Goal: Information Seeking & Learning: Understand process/instructions

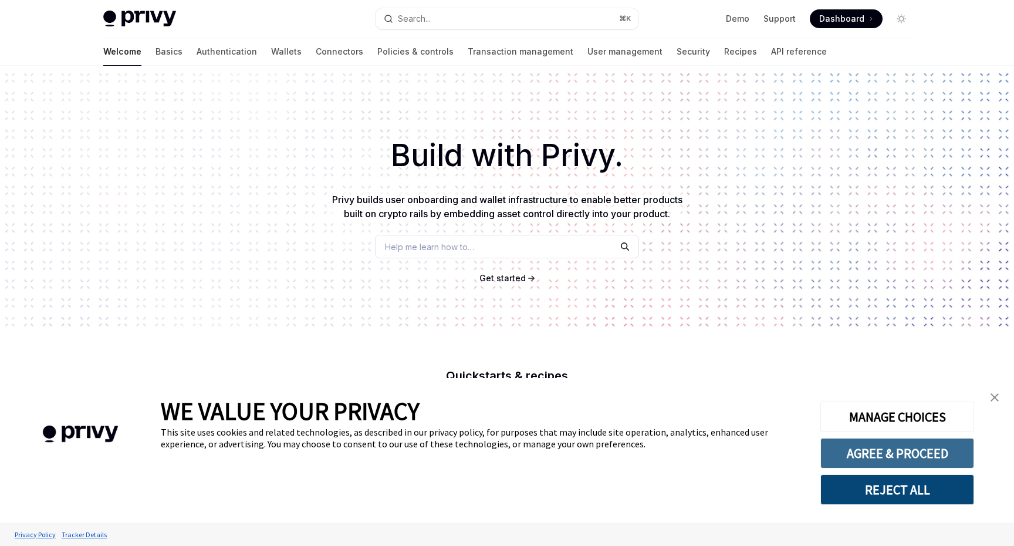
click at [887, 451] on button "AGREE & PROCEED" at bounding box center [897, 453] width 154 height 31
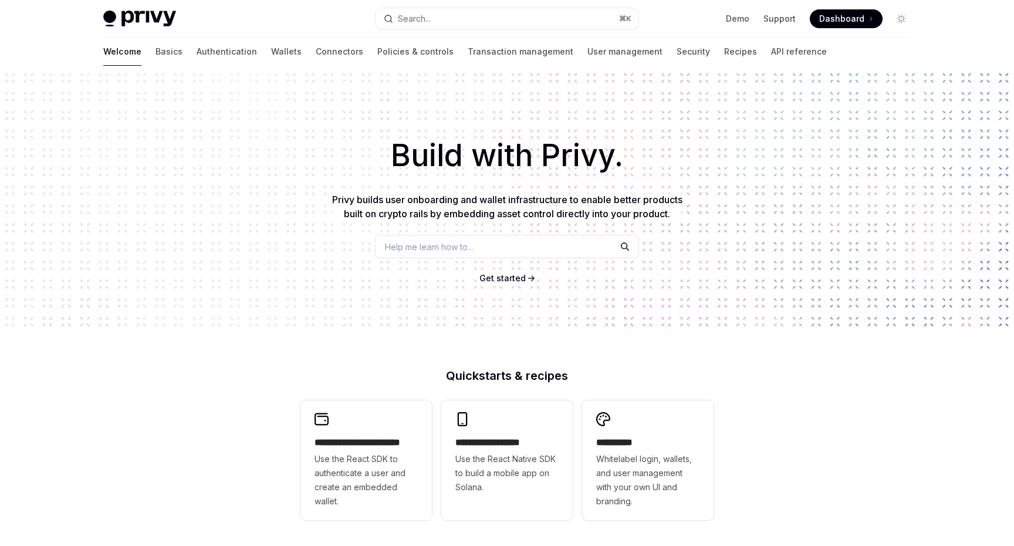
click at [209, 52] on div "Welcome Basics Authentication Wallets Connectors Policies & controls Transactio…" at bounding box center [464, 52] width 723 height 28
click at [271, 52] on link "Wallets" at bounding box center [286, 52] width 31 height 28
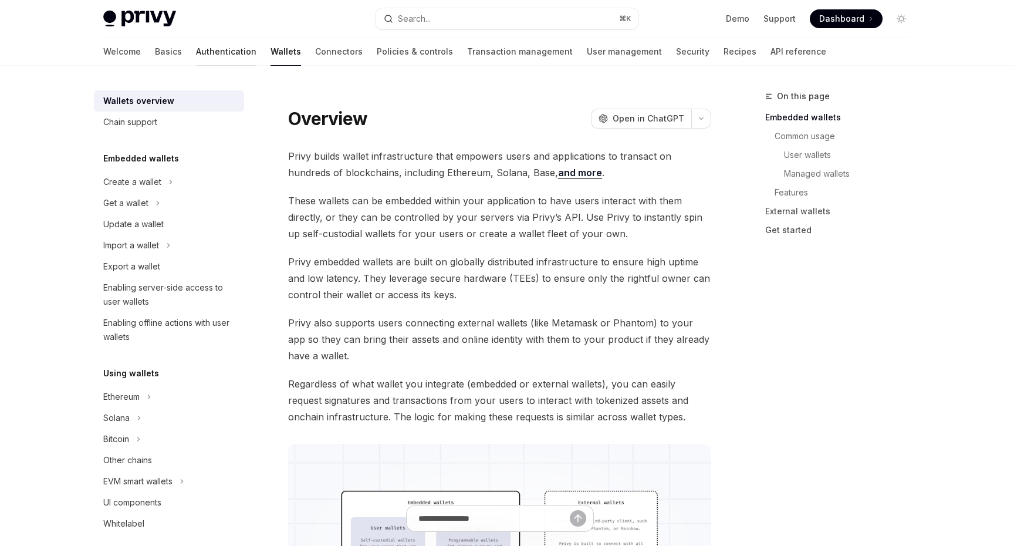
click at [196, 48] on link "Authentication" at bounding box center [226, 52] width 60 height 28
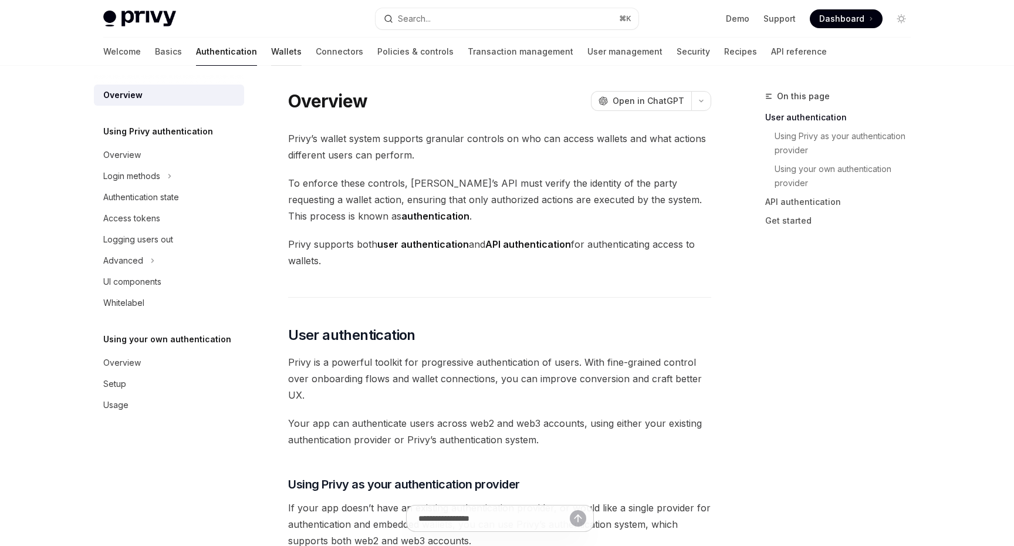
click at [271, 51] on link "Wallets" at bounding box center [286, 52] width 31 height 28
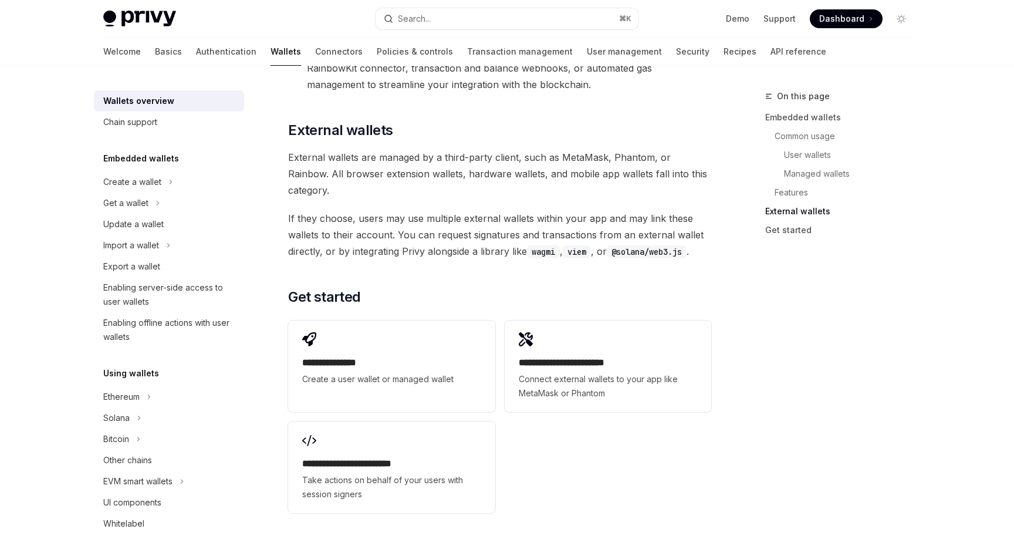
scroll to position [1788, 0]
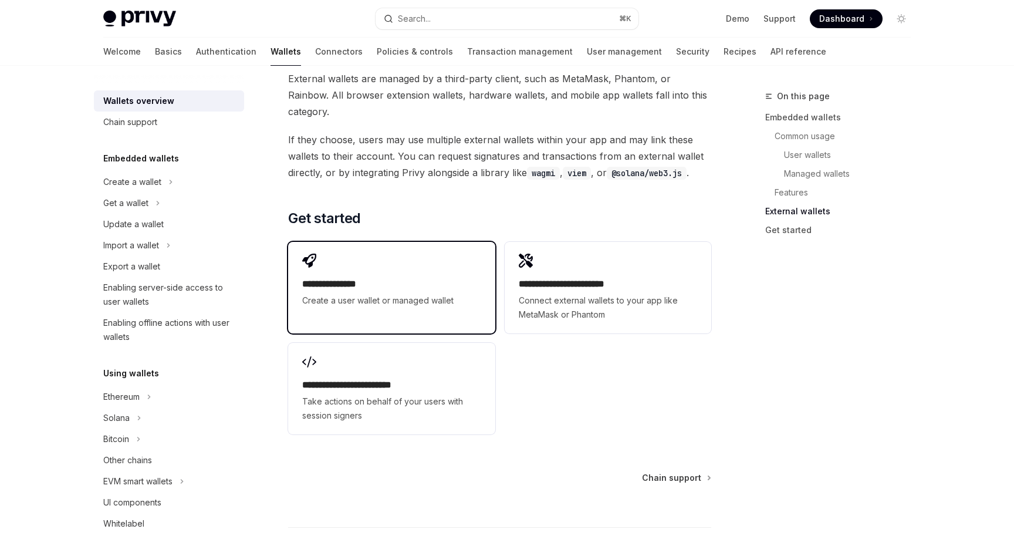
click at [421, 293] on span "Create a user wallet or managed wallet" at bounding box center [391, 300] width 178 height 14
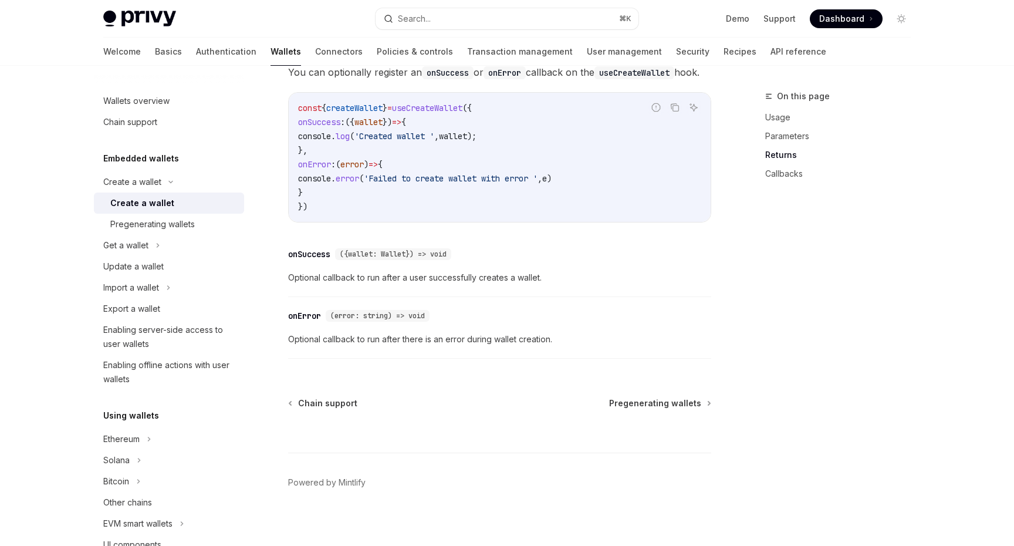
scroll to position [873, 0]
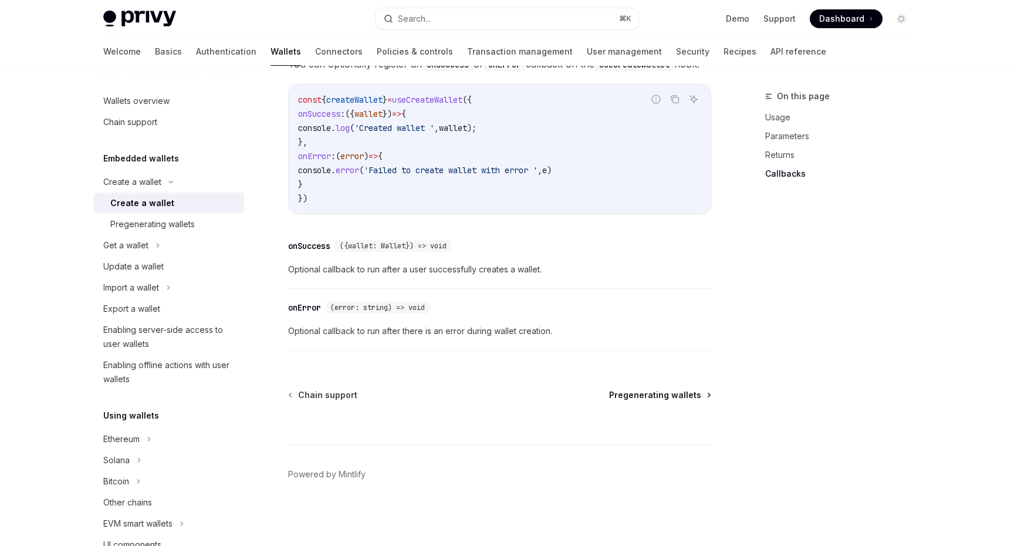
click at [632, 395] on span "Pregenerating wallets" at bounding box center [655, 395] width 92 height 12
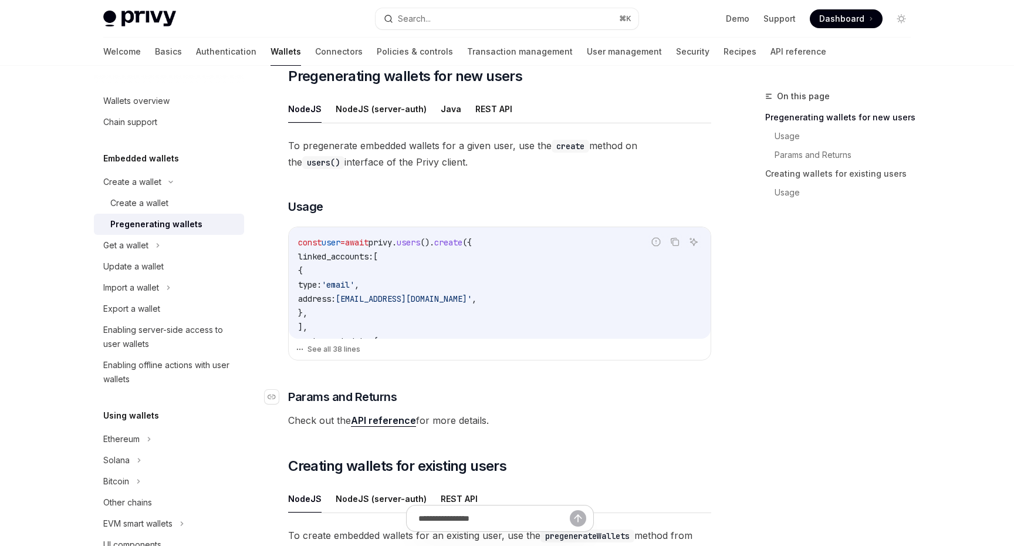
scroll to position [370, 0]
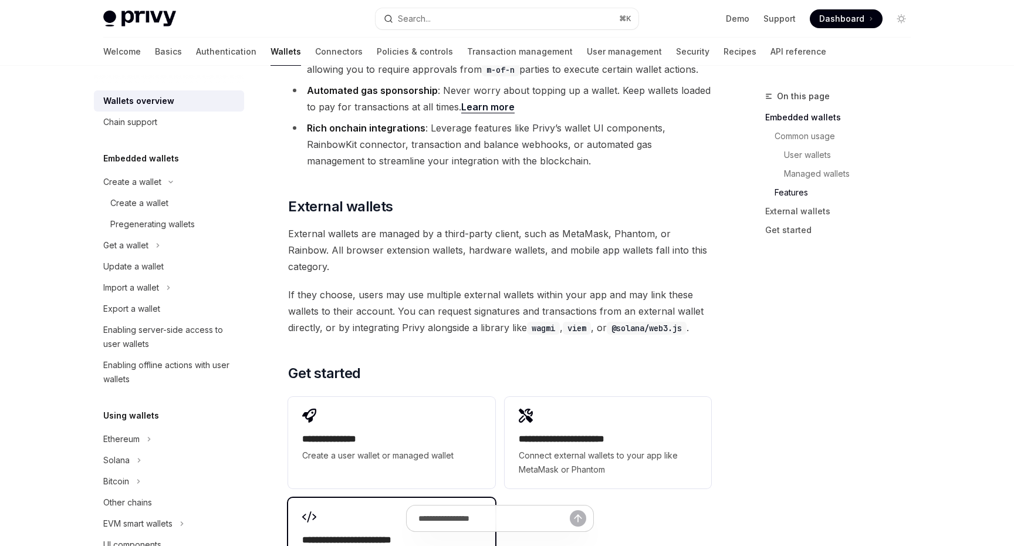
scroll to position [1805, 0]
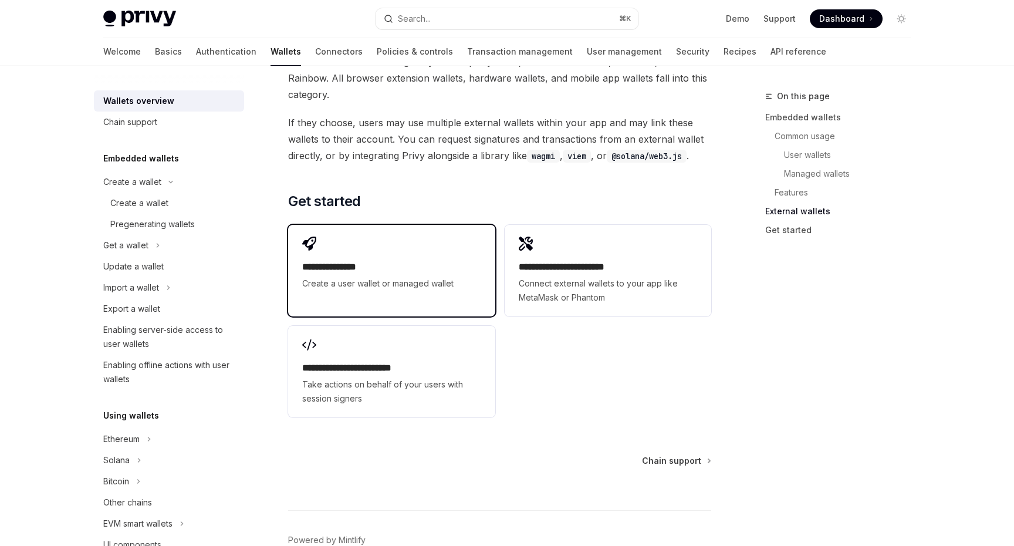
click at [427, 276] on span "Create a user wallet or managed wallet" at bounding box center [391, 283] width 178 height 14
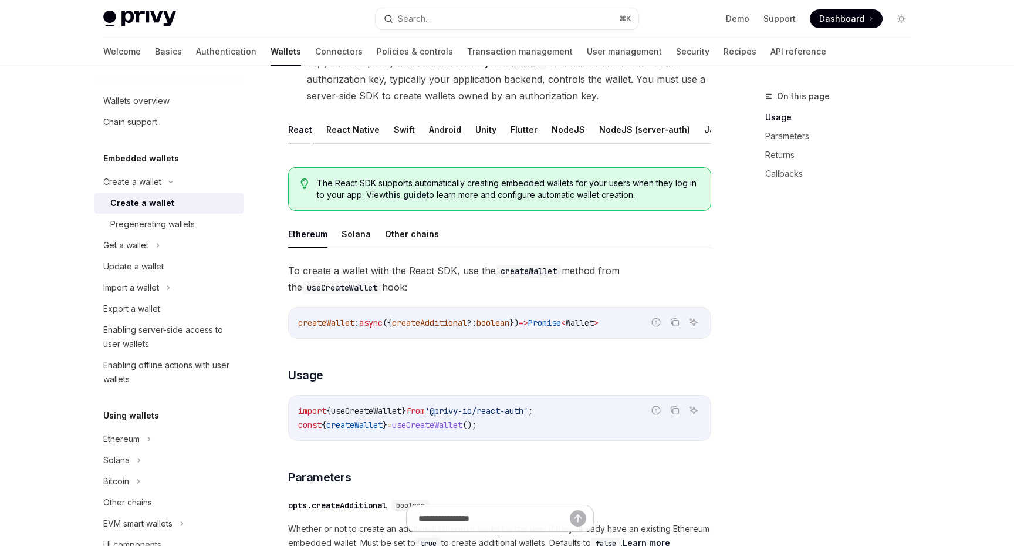
scroll to position [257, 0]
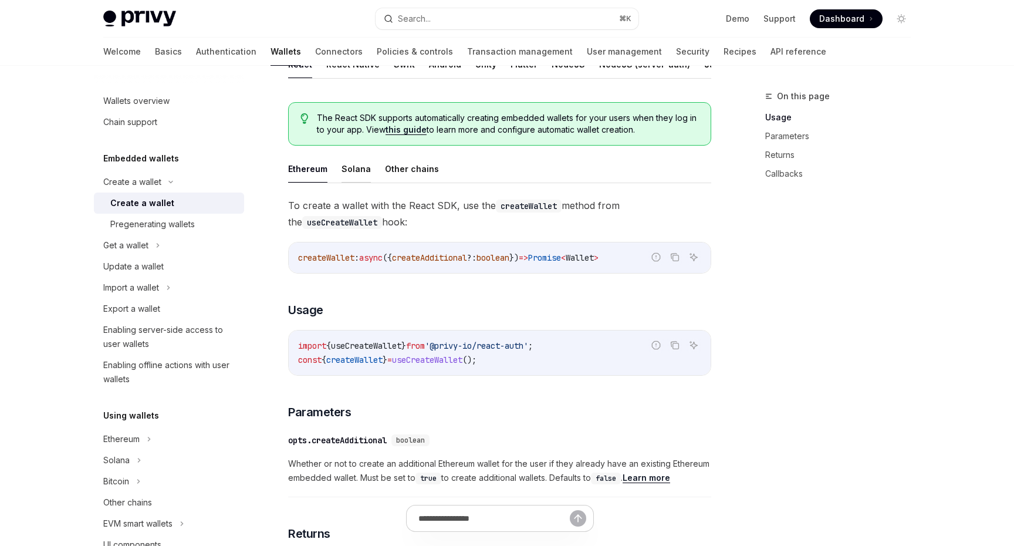
click at [353, 169] on button "Solana" at bounding box center [355, 169] width 29 height 28
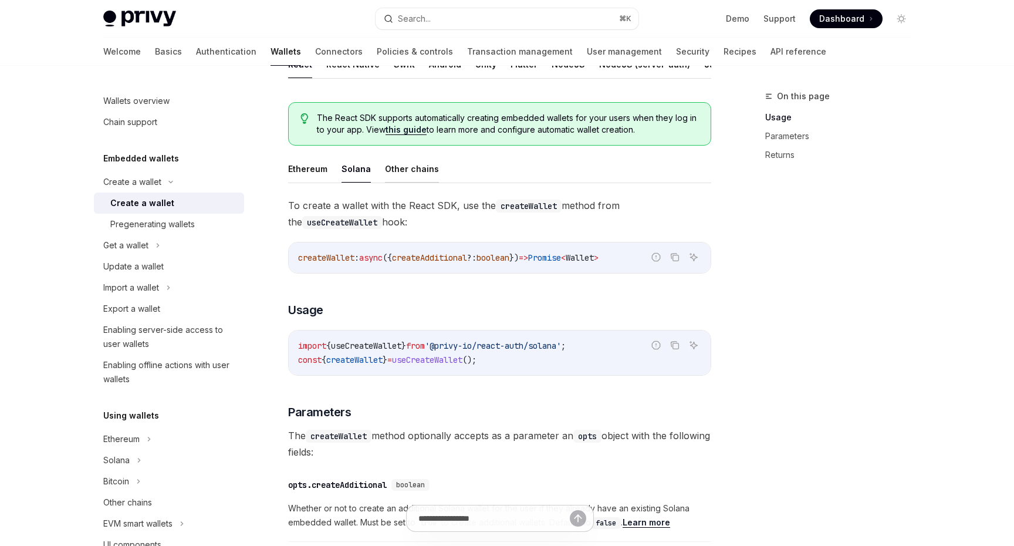
click at [400, 170] on button "Other chains" at bounding box center [412, 169] width 54 height 28
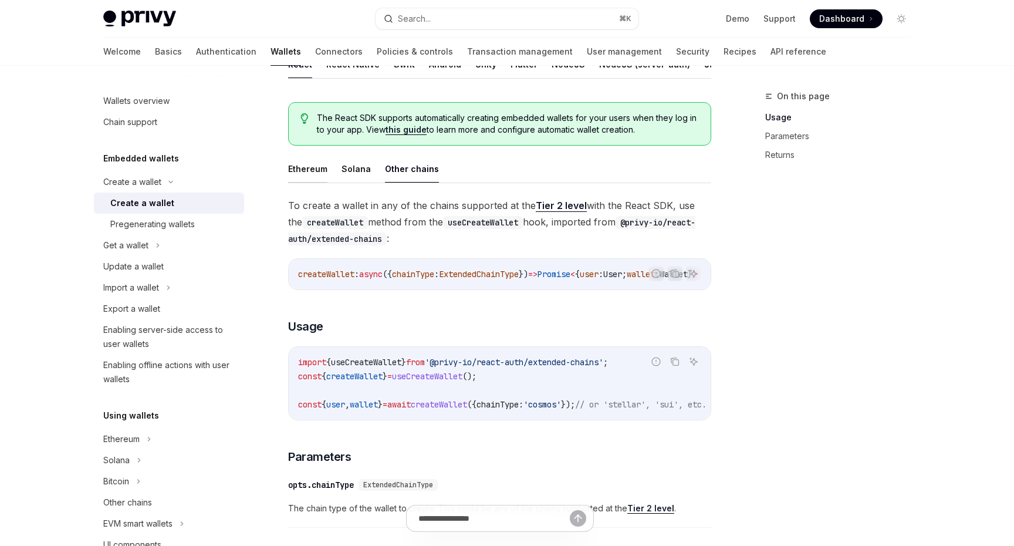
click at [311, 170] on button "Ethereum" at bounding box center [307, 169] width 39 height 28
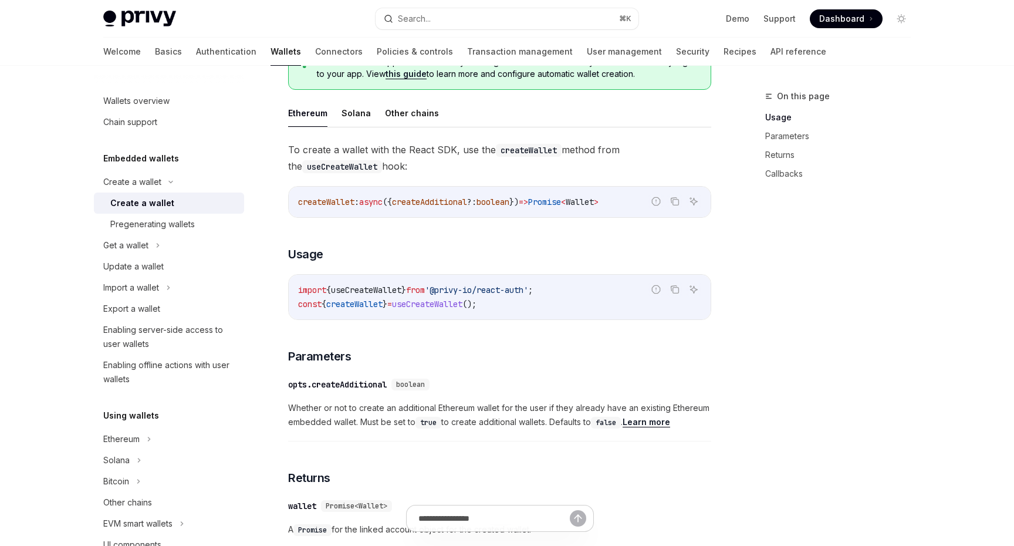
scroll to position [356, 0]
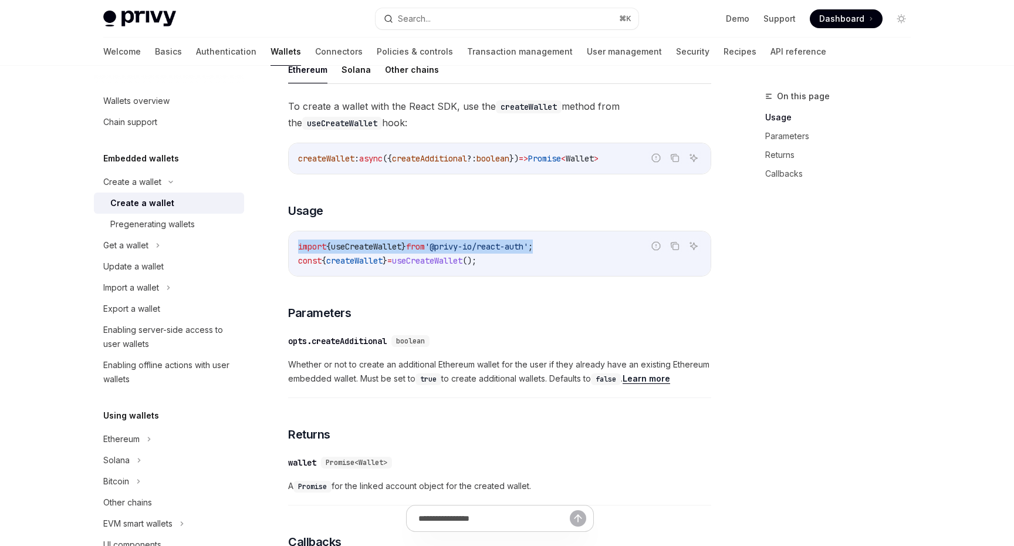
drag, startPoint x: 569, startPoint y: 246, endPoint x: 292, endPoint y: 246, distance: 277.5
click at [292, 246] on div "import { useCreateWallet } from '@privy-io/react-auth' ; const { createWallet }…" at bounding box center [500, 253] width 422 height 45
copy span "import { useCreateWallet } from '@privy-io/react-auth' ;"
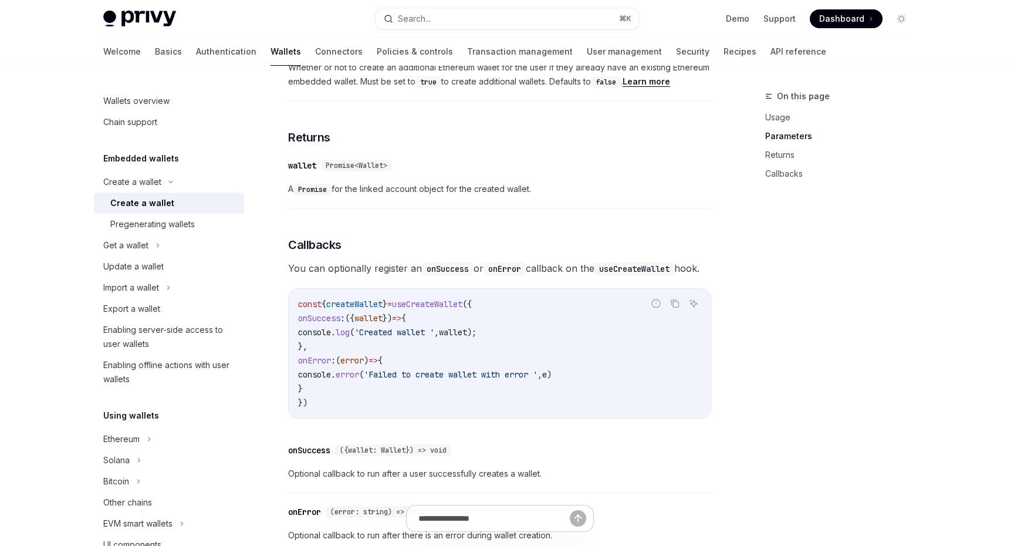
scroll to position [702, 0]
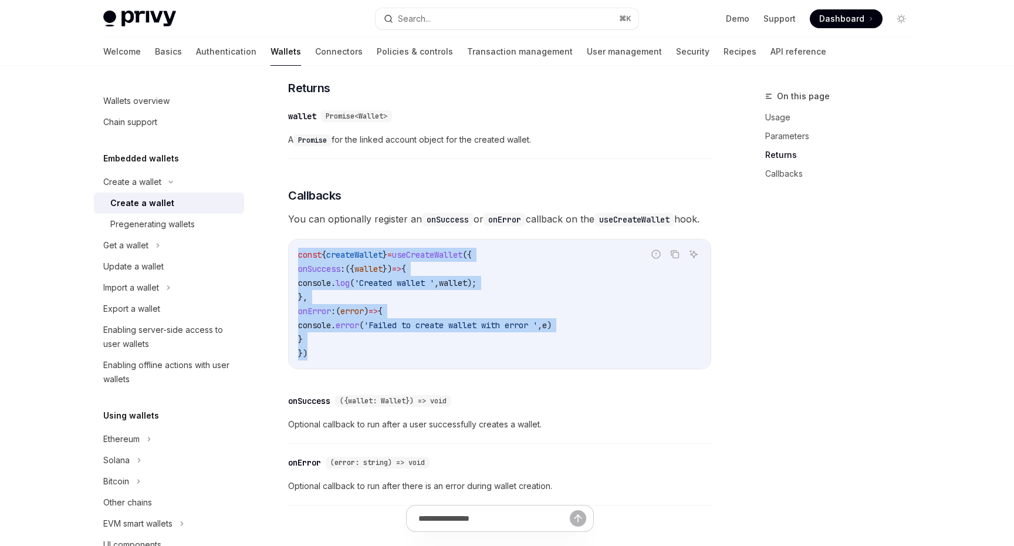
drag, startPoint x: 314, startPoint y: 373, endPoint x: 290, endPoint y: 277, distance: 99.3
click at [290, 277] on div "const { createWallet } = useCreateWallet ({ onSuccess : ({ wallet }) => { conso…" at bounding box center [500, 303] width 422 height 129
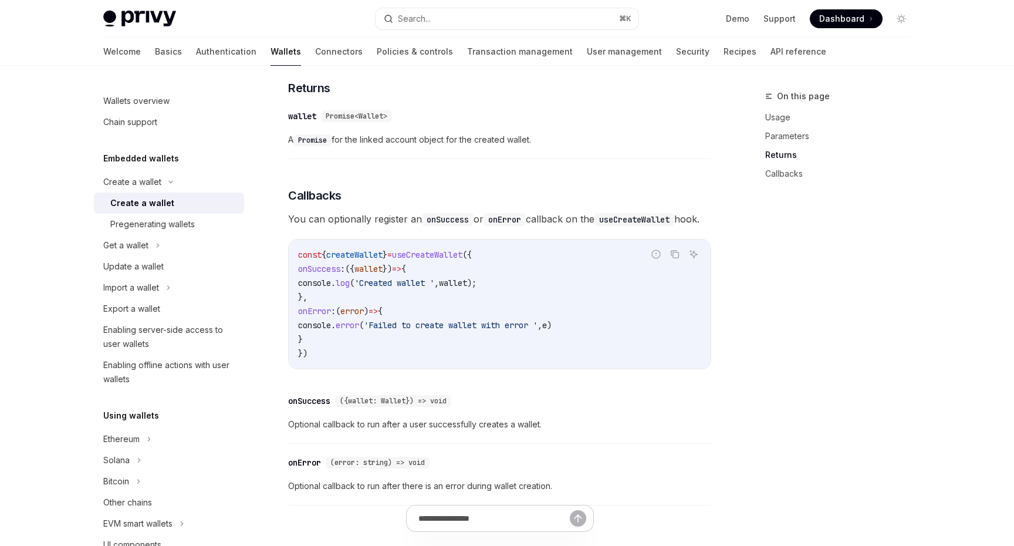
click at [354, 293] on code "const { createWallet } = useCreateWallet ({ onSuccess : ({ wallet }) => { conso…" at bounding box center [499, 304] width 403 height 113
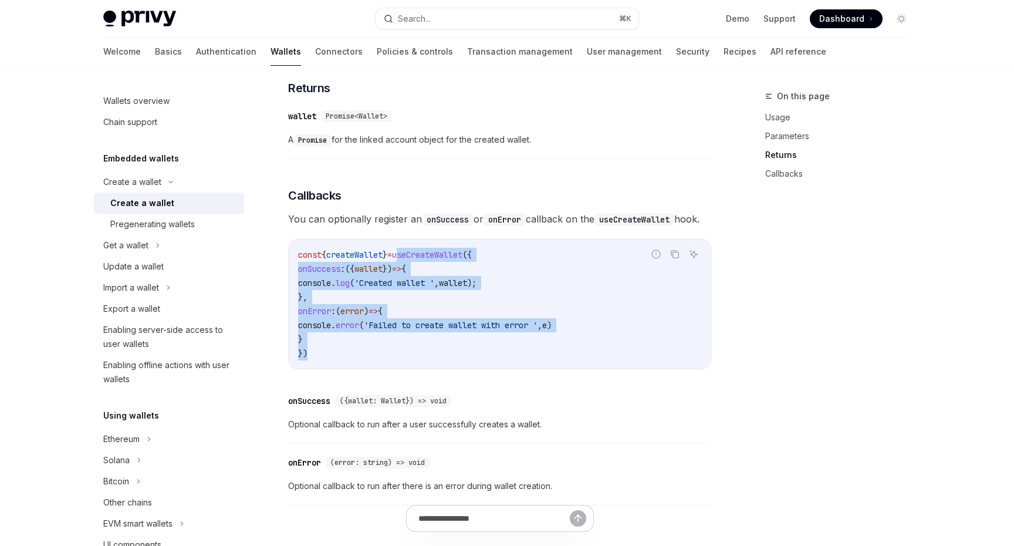
drag, startPoint x: 413, startPoint y: 271, endPoint x: 405, endPoint y: 370, distance: 99.4
click at [405, 360] on code "const { createWallet } = useCreateWallet ({ onSuccess : ({ wallet }) => { conso…" at bounding box center [499, 304] width 403 height 113
copy code "useCreateWallet ({ onSuccess : ({ wallet }) => { console . log ( 'Created walle…"
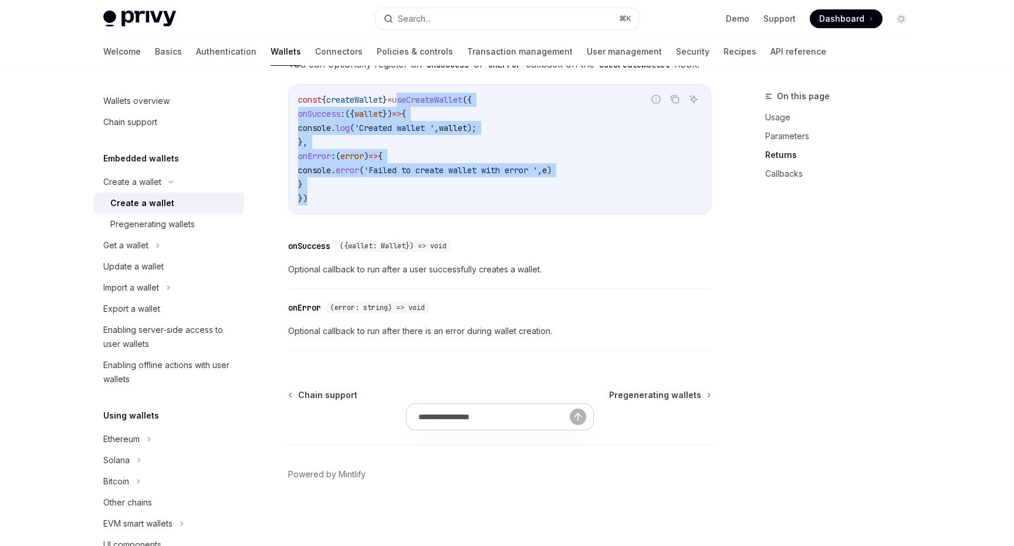
scroll to position [871, 0]
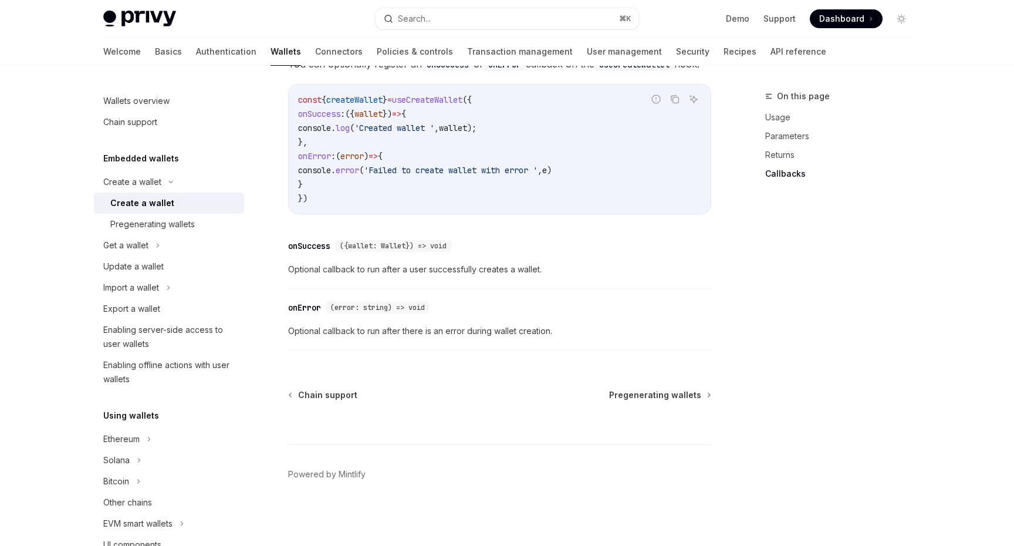
click at [563, 297] on div "​ onError (error: string) => void Optional callback to run after there is an er…" at bounding box center [499, 322] width 423 height 56
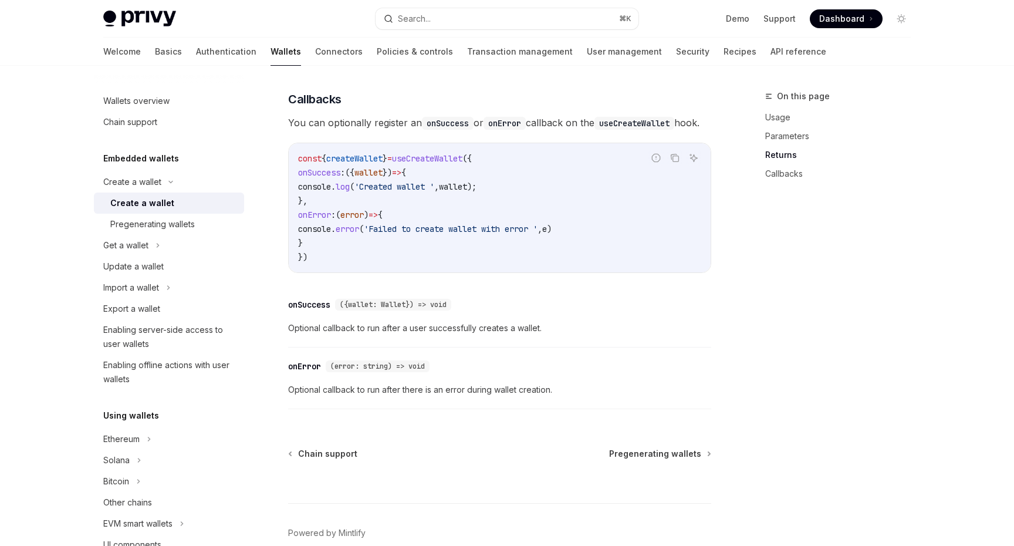
scroll to position [873, 0]
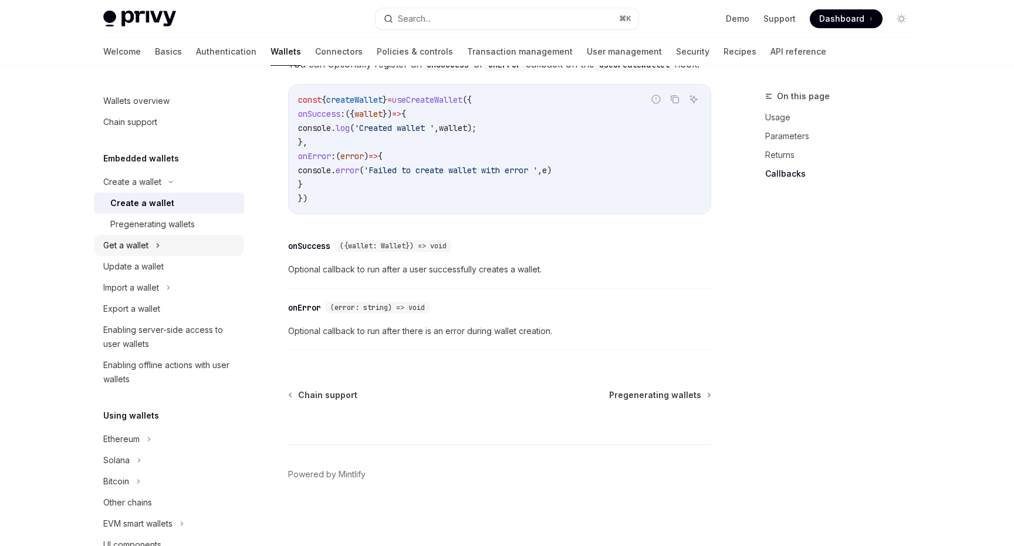
click at [165, 248] on div "Get a wallet" at bounding box center [169, 245] width 150 height 21
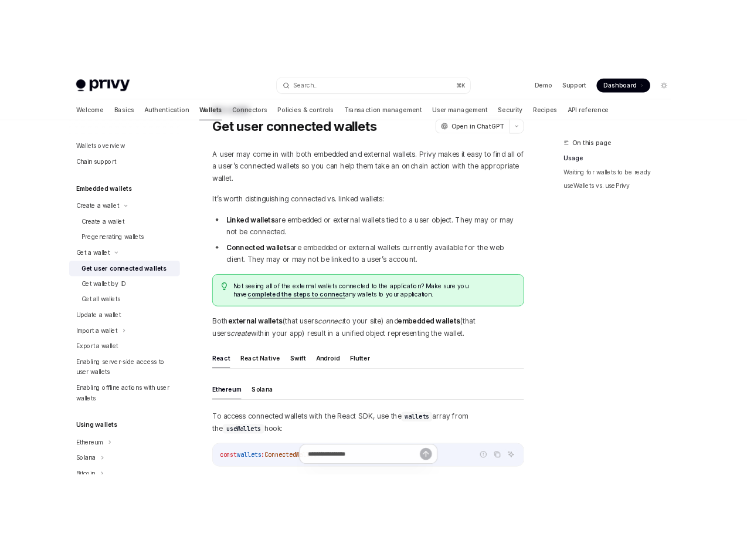
scroll to position [50, 0]
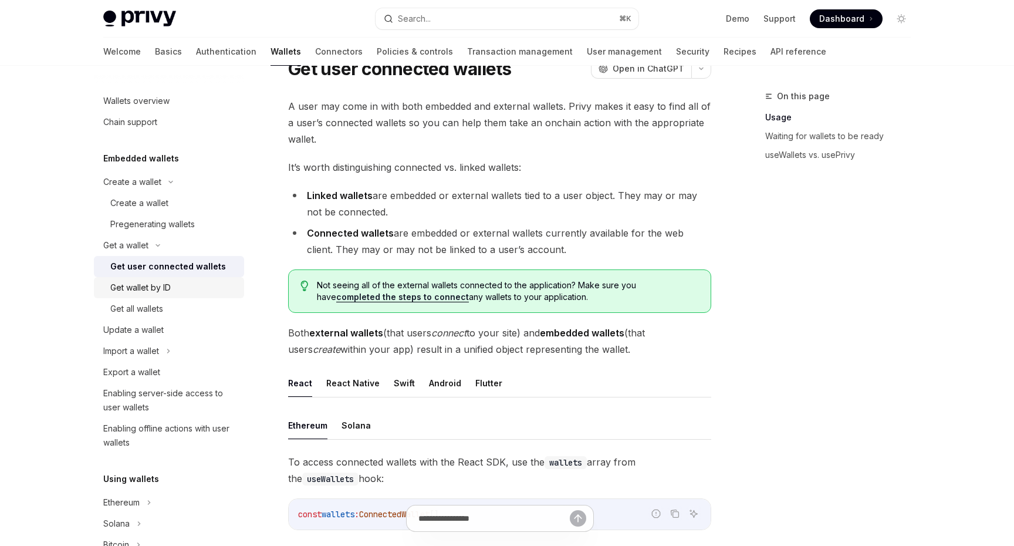
click at [187, 284] on div "Get wallet by ID" at bounding box center [173, 287] width 127 height 14
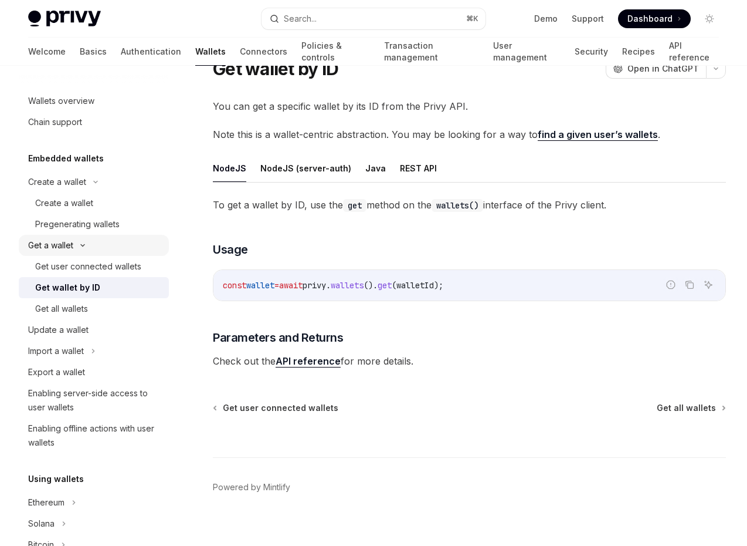
click at [51, 245] on div "Get a wallet" at bounding box center [50, 245] width 45 height 14
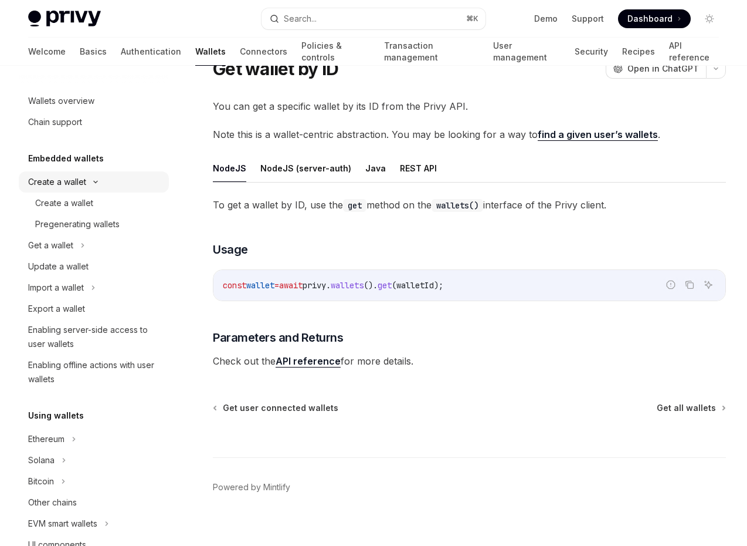
click at [86, 180] on div "Create a wallet" at bounding box center [94, 181] width 150 height 21
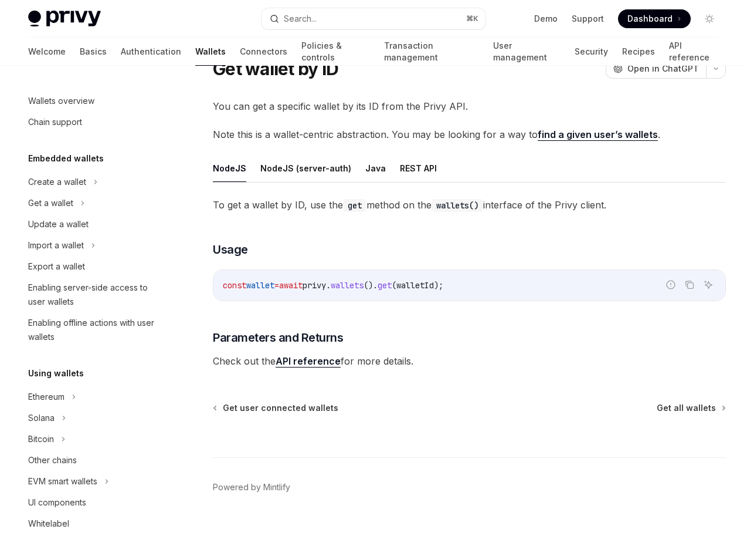
click at [83, 163] on h5 "Embedded wallets" at bounding box center [66, 158] width 76 height 14
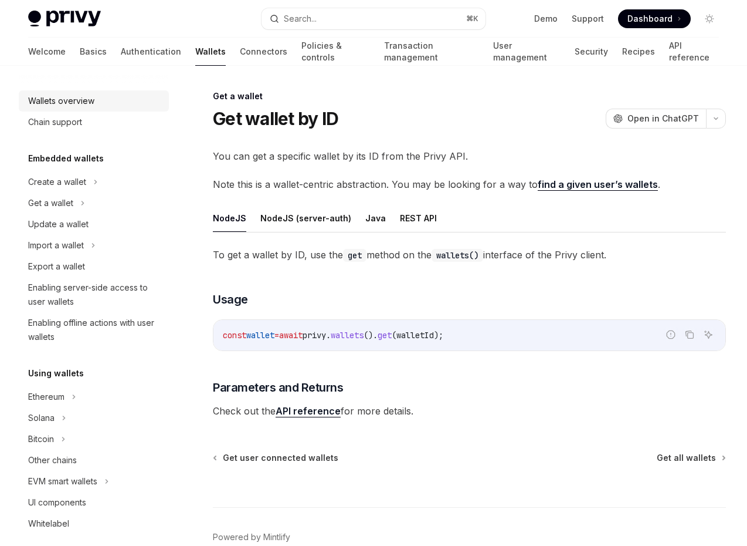
click at [65, 97] on div "Wallets overview" at bounding box center [61, 101] width 66 height 14
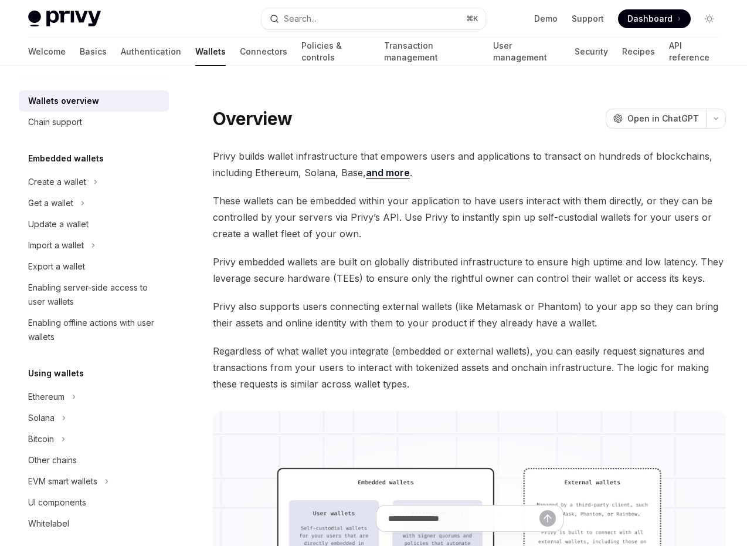
type textarea "*"
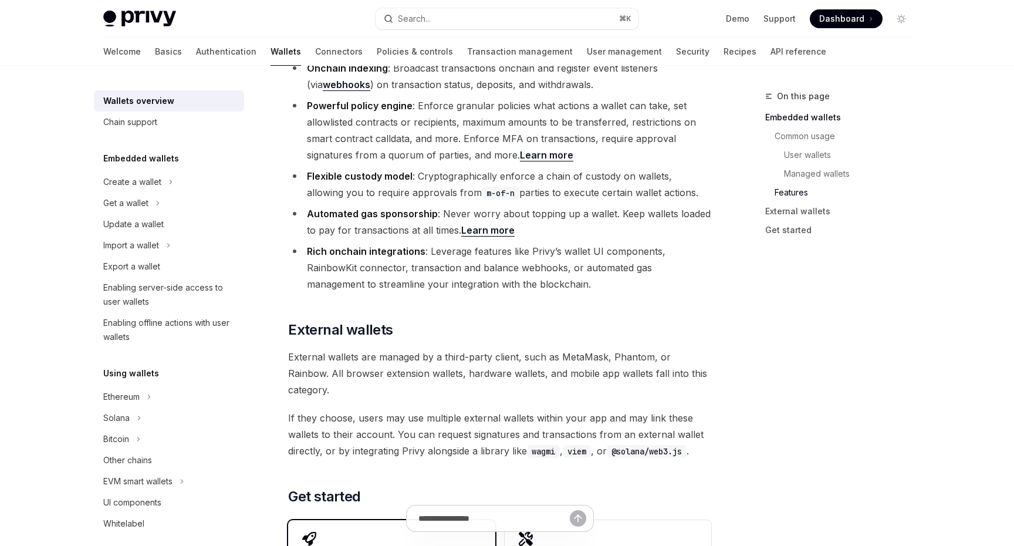
scroll to position [1517, 0]
